Goal: Task Accomplishment & Management: Use online tool/utility

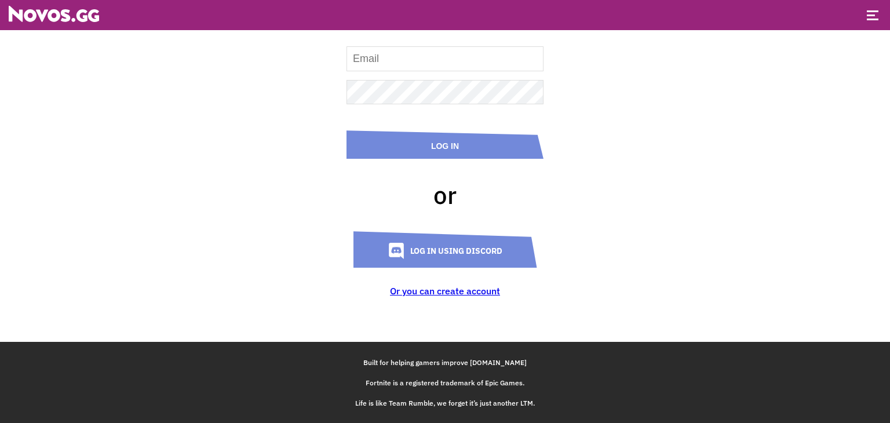
click at [447, 253] on link "Log in using Discord" at bounding box center [445, 249] width 184 height 36
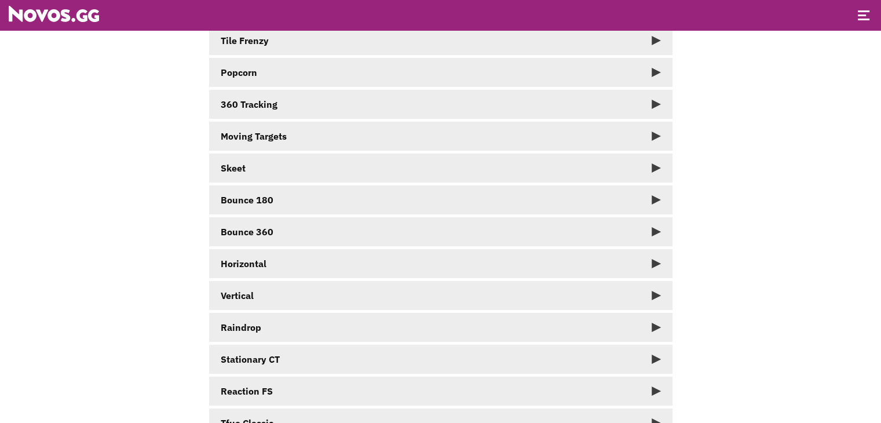
scroll to position [19, 0]
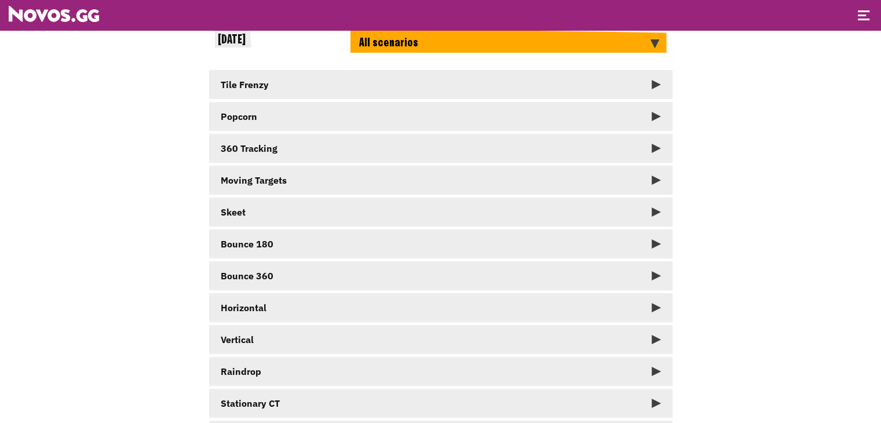
click at [475, 81] on link "Tile Frenzy" at bounding box center [440, 84] width 463 height 29
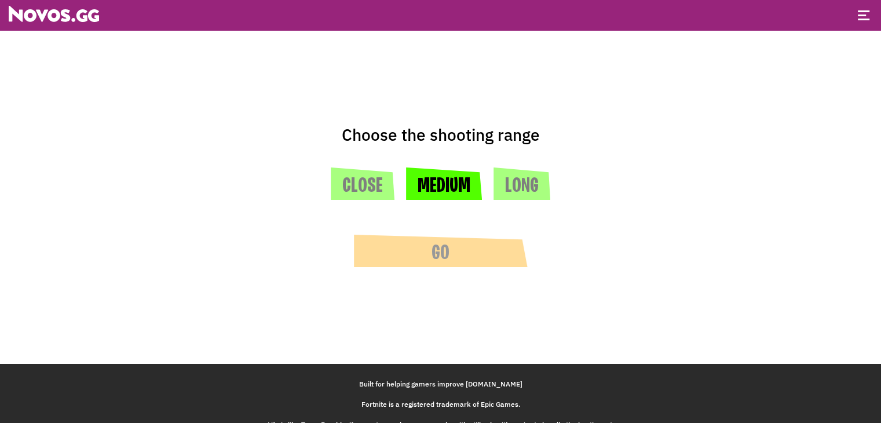
click at [452, 187] on button "Medium" at bounding box center [444, 183] width 76 height 32
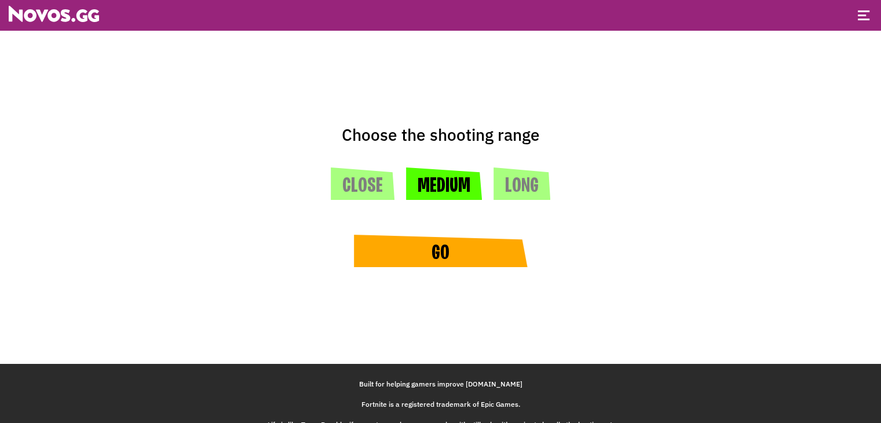
click at [463, 255] on button "Go" at bounding box center [441, 251] width 174 height 32
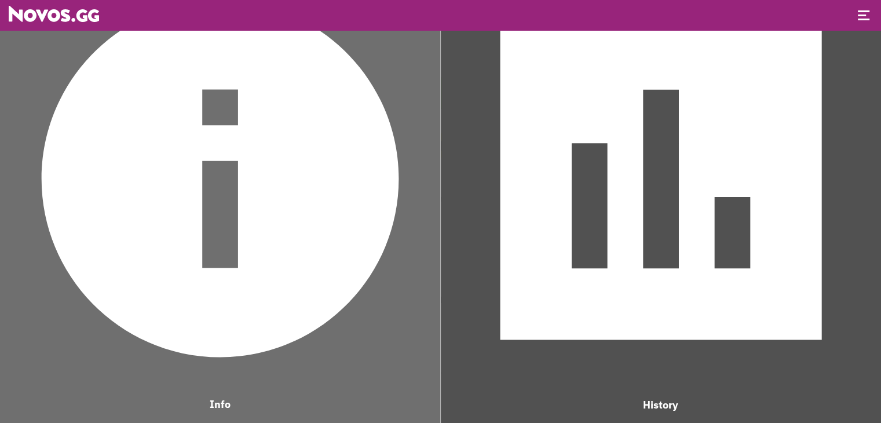
click at [281, 237] on img at bounding box center [220, 179] width 429 height 429
click at [660, 171] on img at bounding box center [661, 179] width 429 height 429
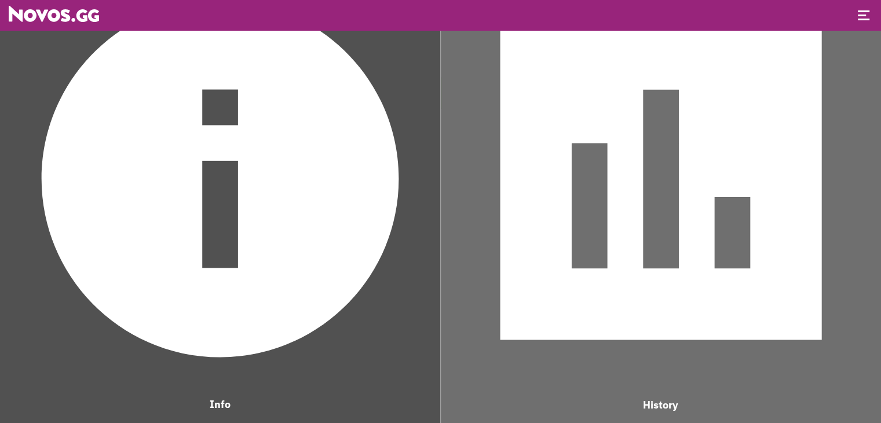
scroll to position [769, 431]
click at [638, 189] on img at bounding box center [661, 179] width 429 height 429
click at [317, 193] on img at bounding box center [220, 179] width 429 height 429
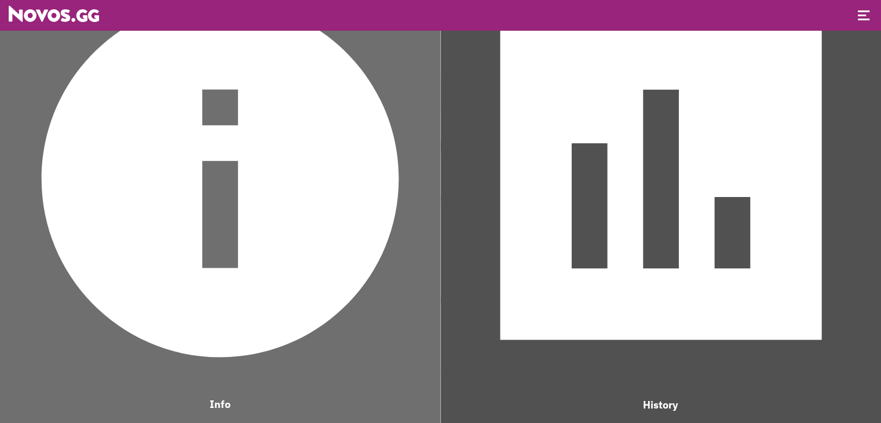
click at [872, 16] on header at bounding box center [440, 15] width 881 height 30
click at [860, 16] on span at bounding box center [862, 15] width 8 height 2
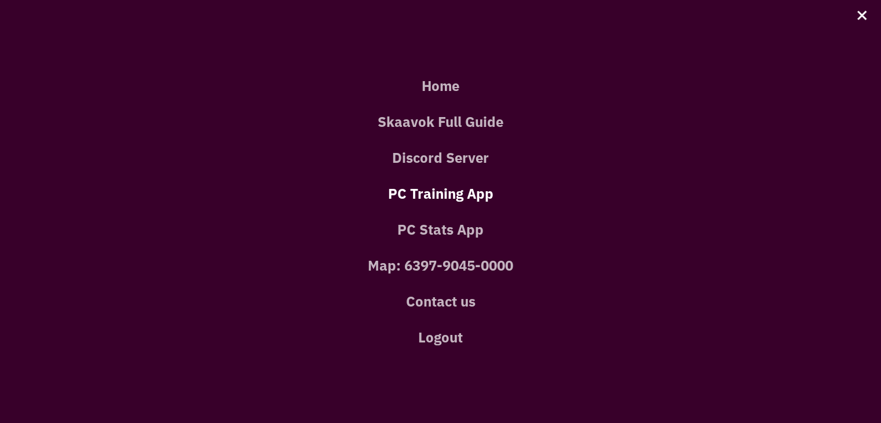
click at [459, 194] on link "PC Training App" at bounding box center [440, 194] width 846 height 36
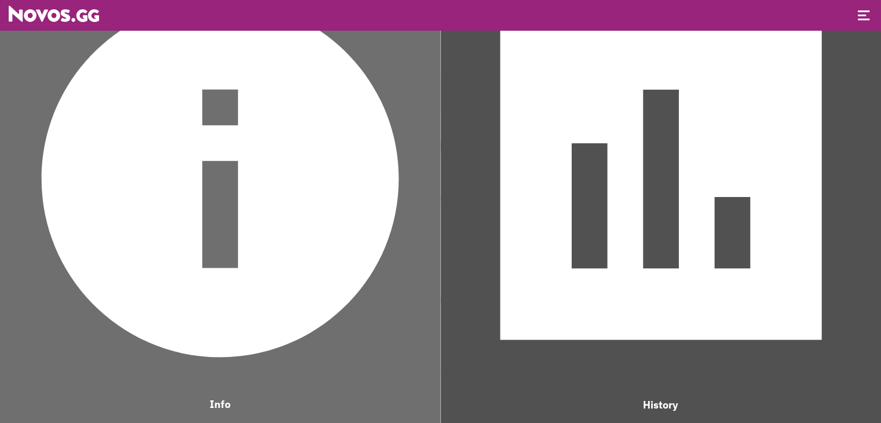
click at [872, 12] on header at bounding box center [440, 15] width 881 height 30
click at [863, 12] on div at bounding box center [864, 16] width 12 height 12
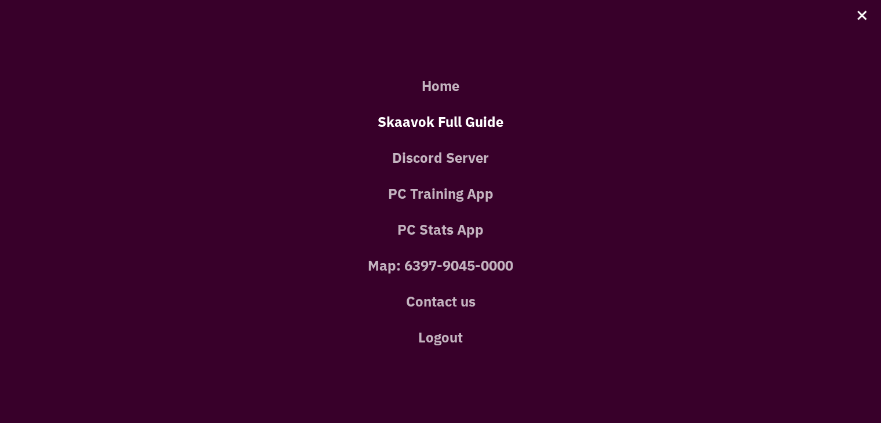
click at [452, 118] on link "Skaavok Full Guide" at bounding box center [440, 122] width 846 height 36
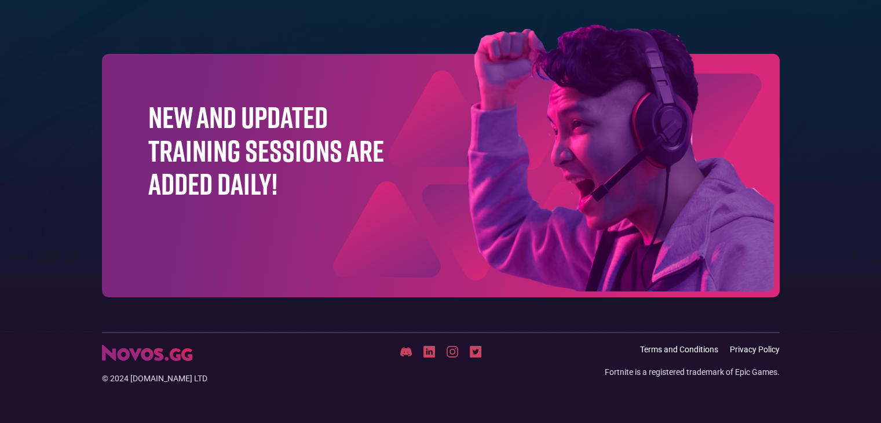
scroll to position [3740, 0]
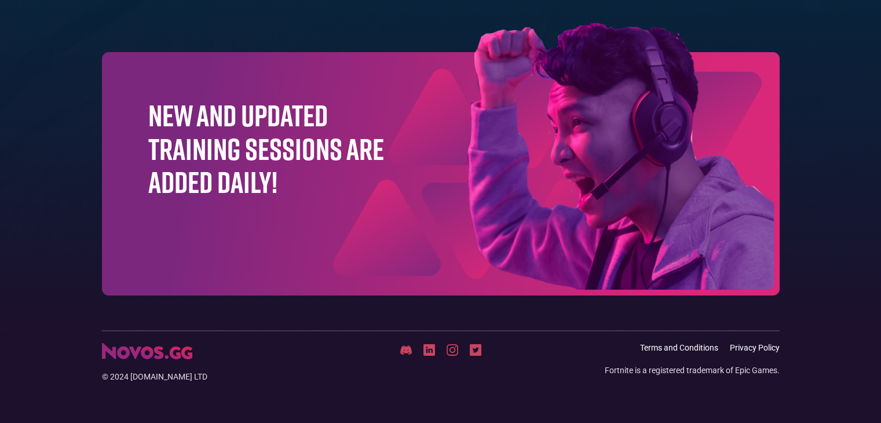
click at [271, 165] on h1 "New and updated training sessions are added daily!" at bounding box center [266, 148] width 236 height 100
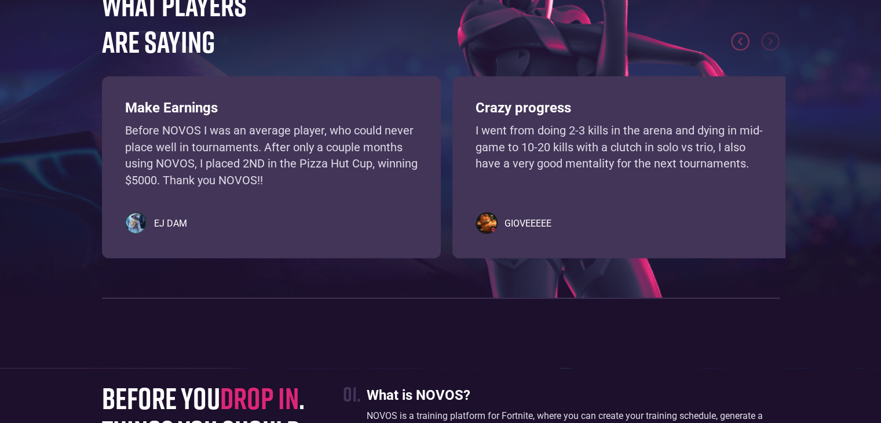
scroll to position [2407, 0]
